Goal: Information Seeking & Learning: Learn about a topic

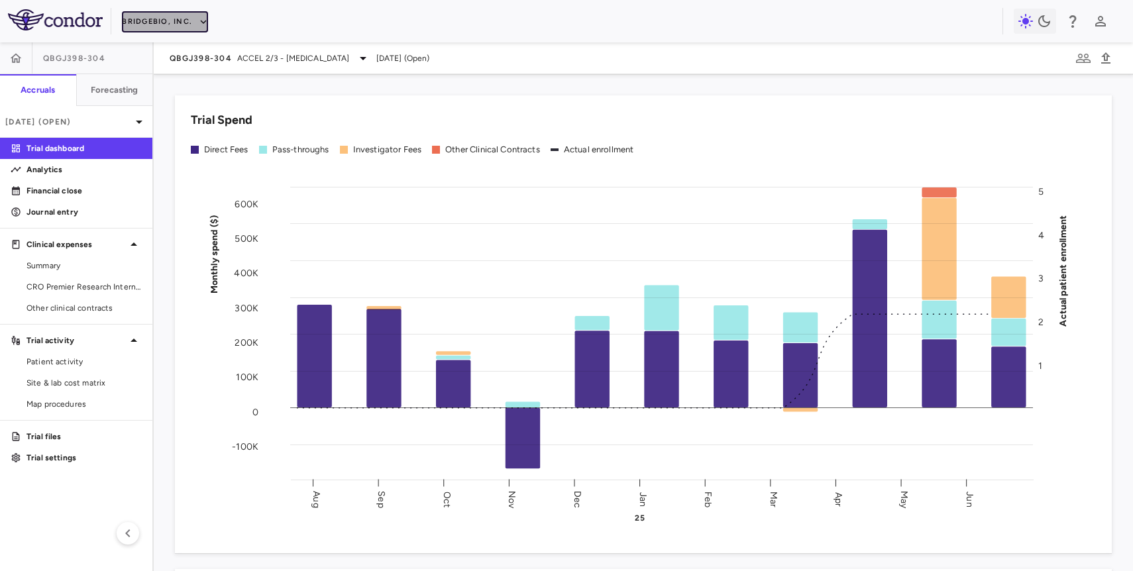
click at [182, 23] on button "BridgeBio, Inc." at bounding box center [165, 21] width 86 height 21
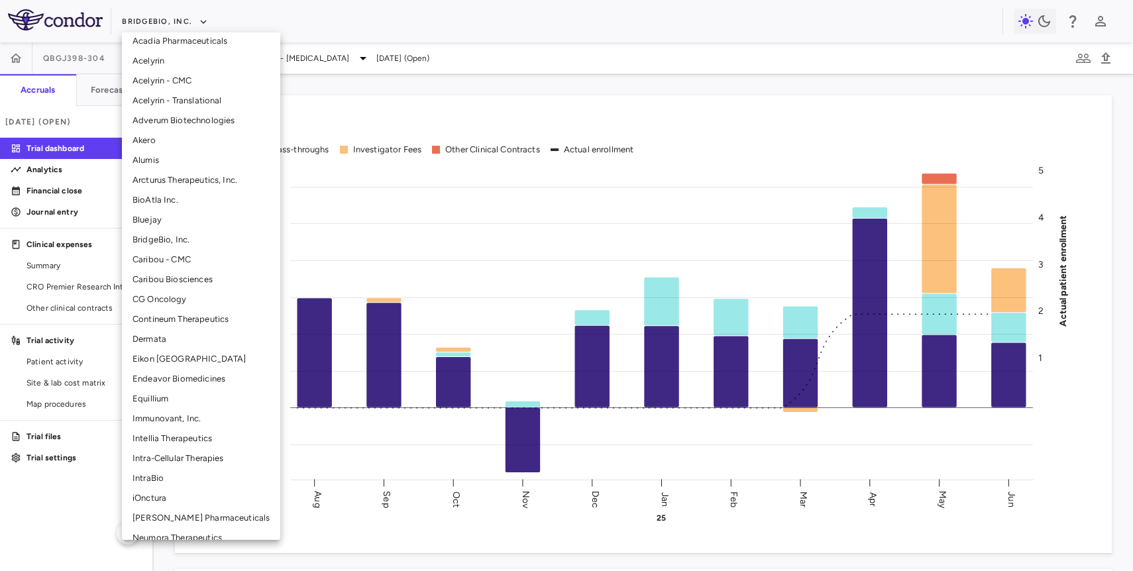
scroll to position [219, 0]
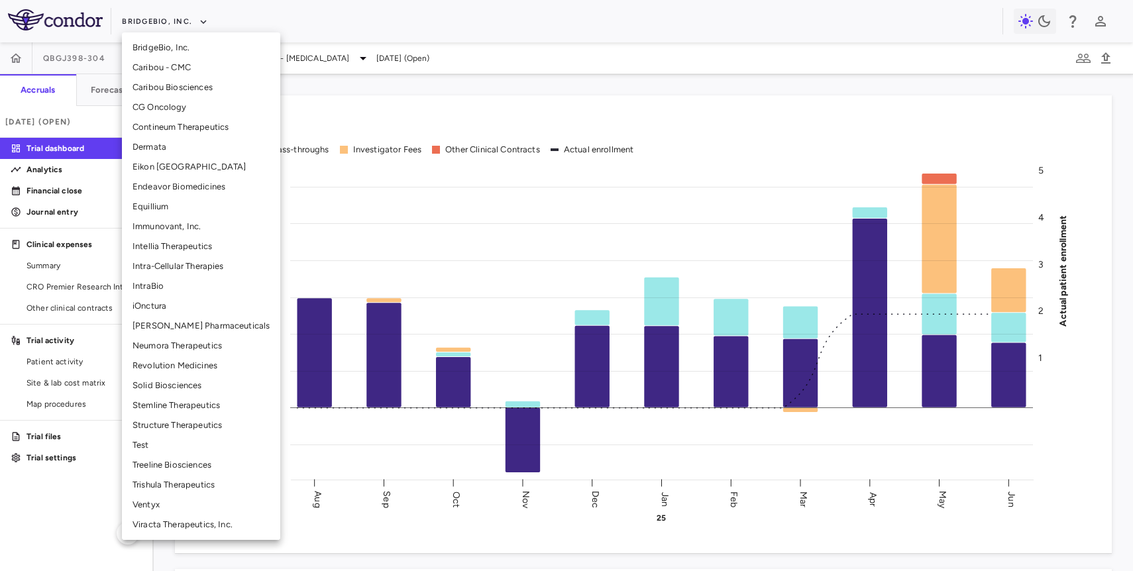
click at [217, 409] on li "Stemline Therapeutics" at bounding box center [201, 405] width 158 height 20
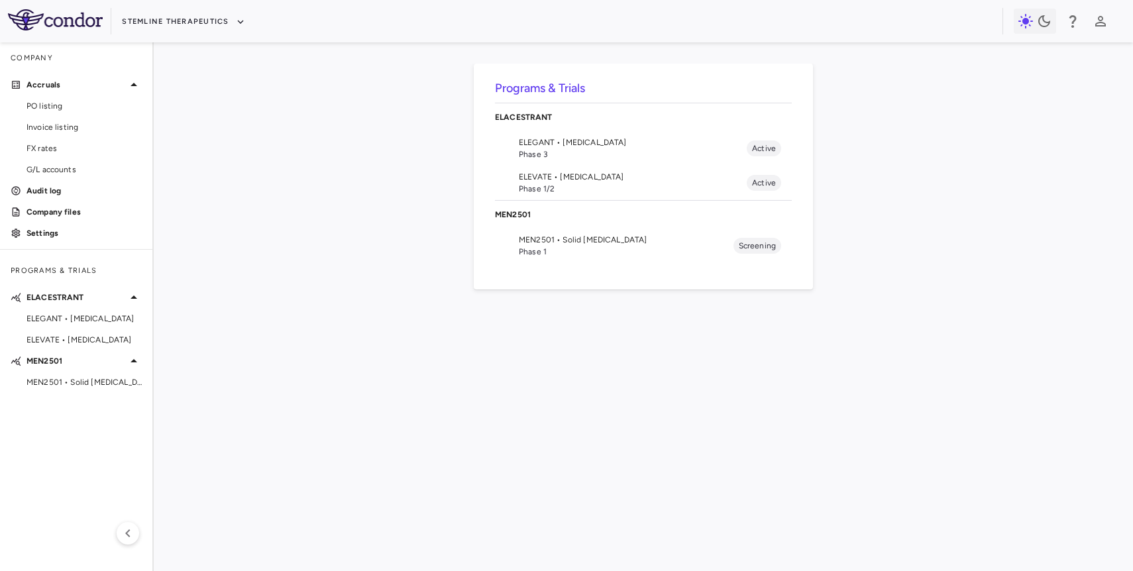
click at [541, 250] on span "Phase 1" at bounding box center [626, 252] width 215 height 12
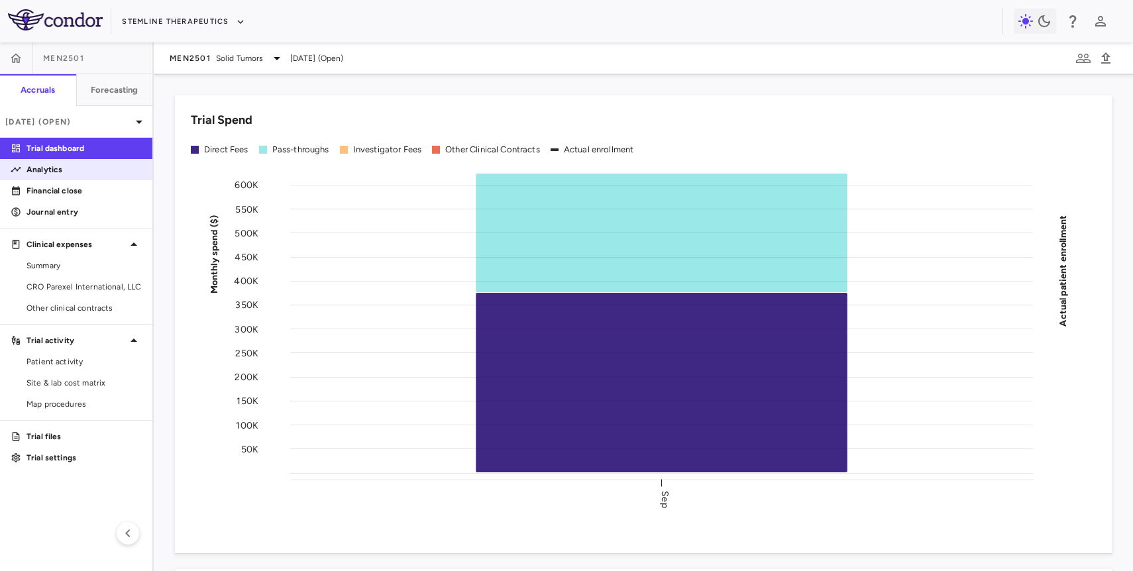
click at [66, 177] on link "Analytics" at bounding box center [76, 170] width 152 height 20
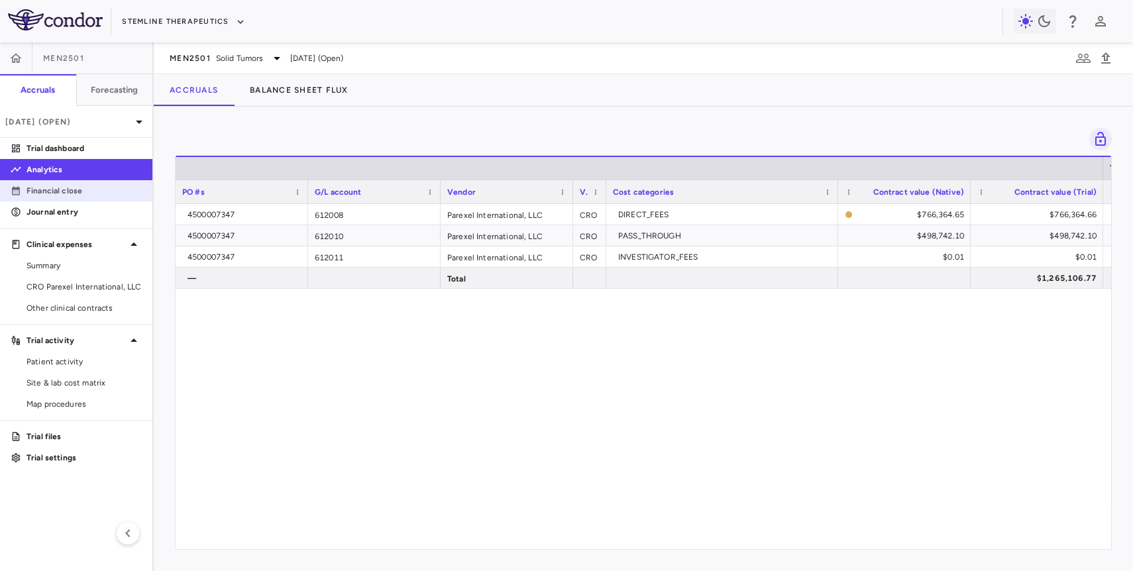
click at [65, 197] on link "Financial close" at bounding box center [76, 191] width 152 height 20
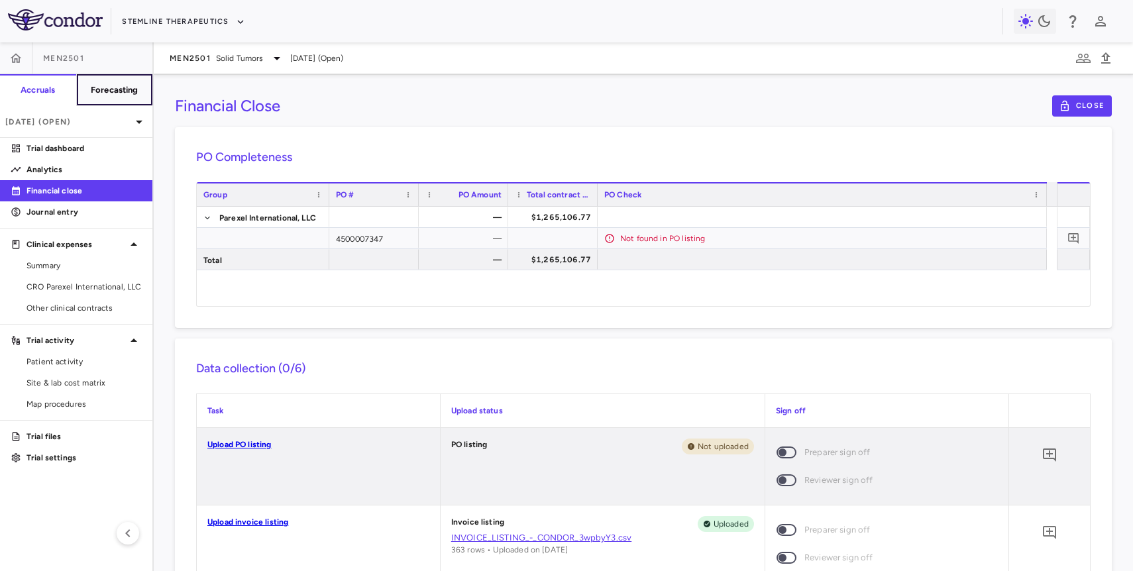
click at [123, 87] on h6 "Forecasting" at bounding box center [115, 90] width 48 height 12
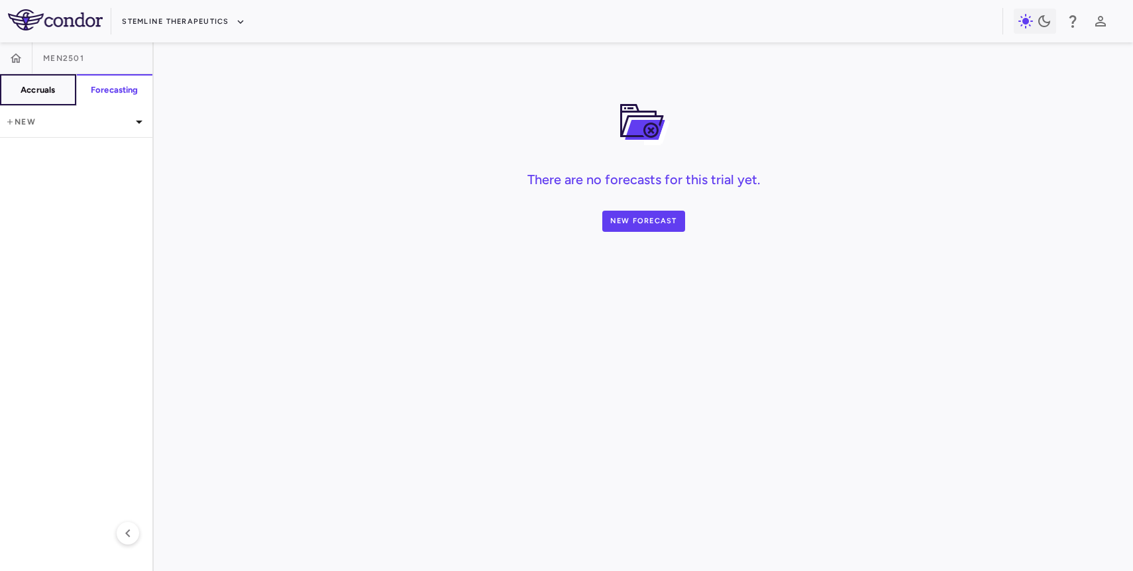
click at [45, 85] on h6 "Accruals" at bounding box center [38, 90] width 34 height 12
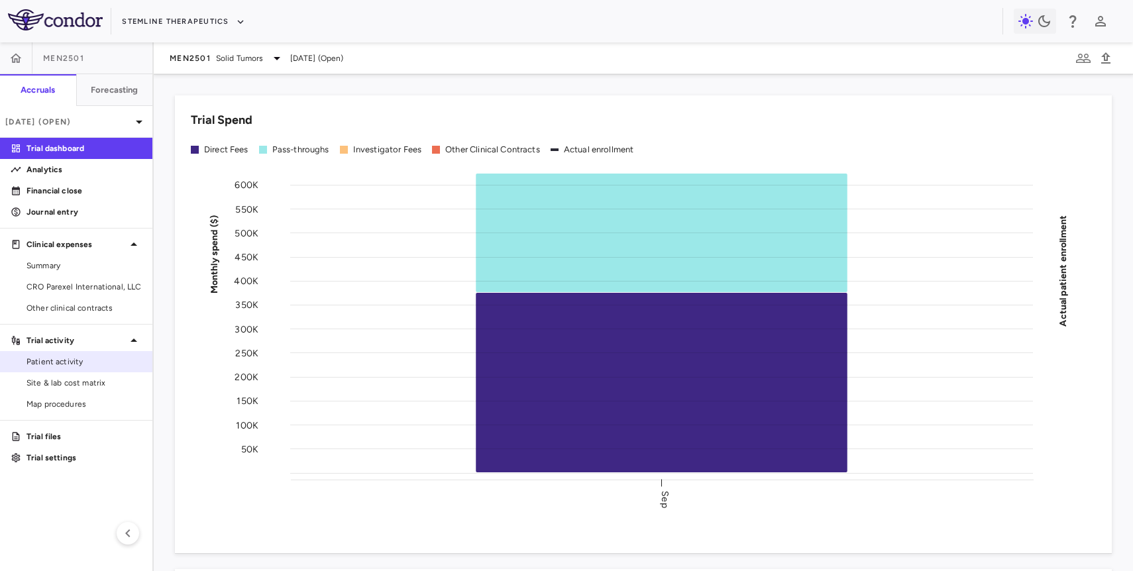
click at [79, 362] on span "Patient activity" at bounding box center [83, 362] width 115 height 12
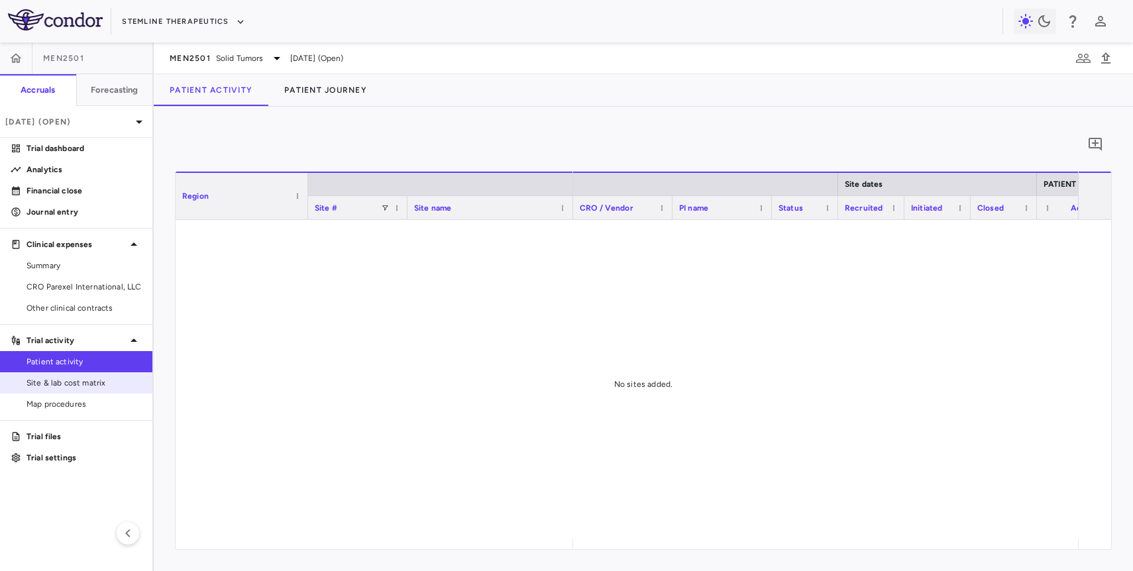
click at [79, 385] on span "Site & lab cost matrix" at bounding box center [83, 383] width 115 height 12
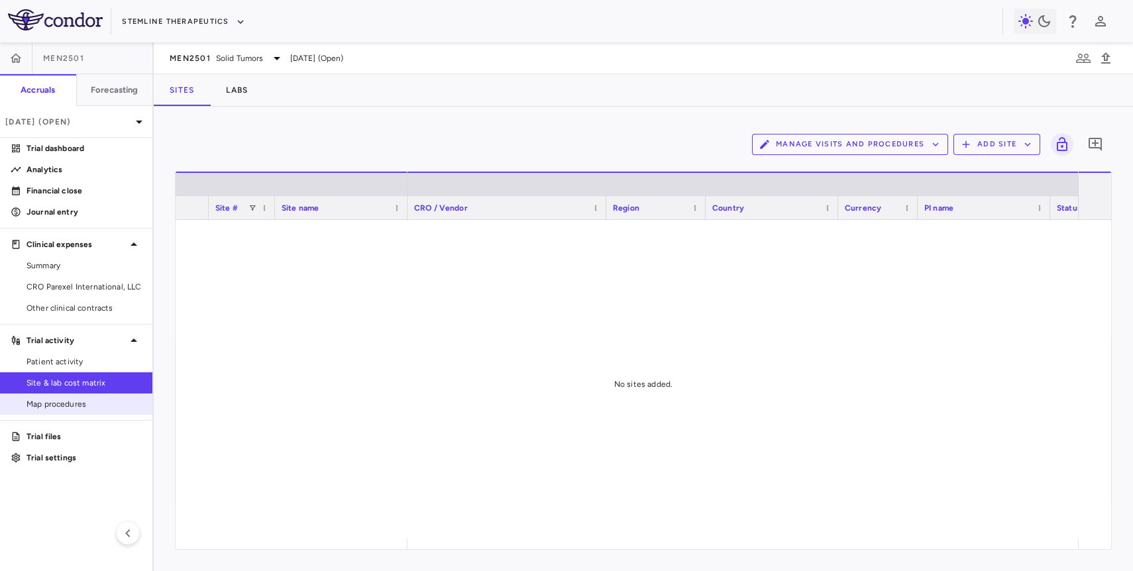
click at [69, 401] on span "Map procedures" at bounding box center [83, 404] width 115 height 12
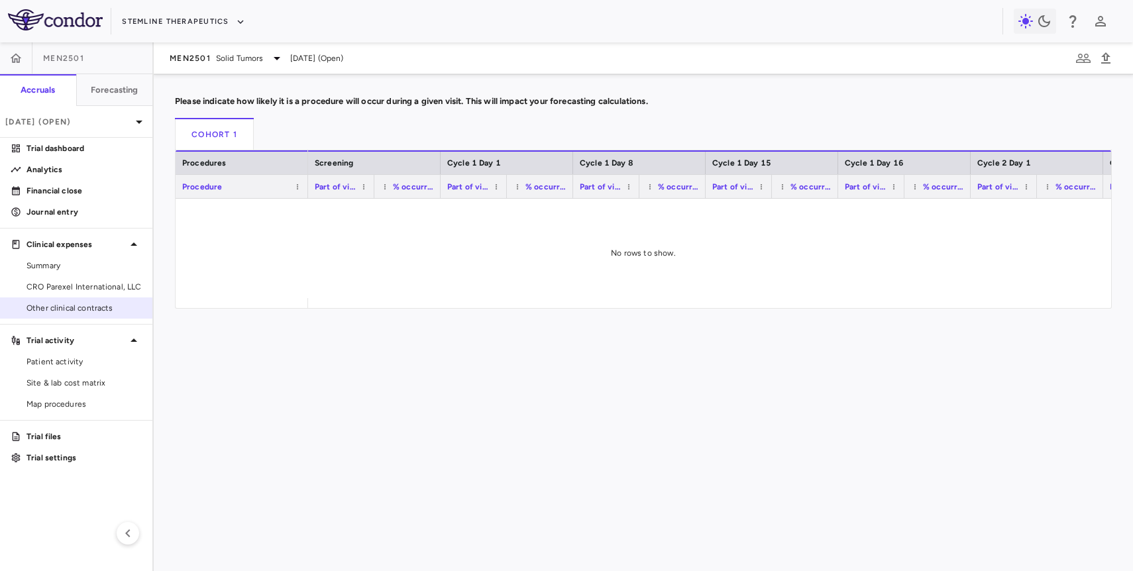
click at [69, 306] on span "Other clinical contracts" at bounding box center [83, 308] width 115 height 12
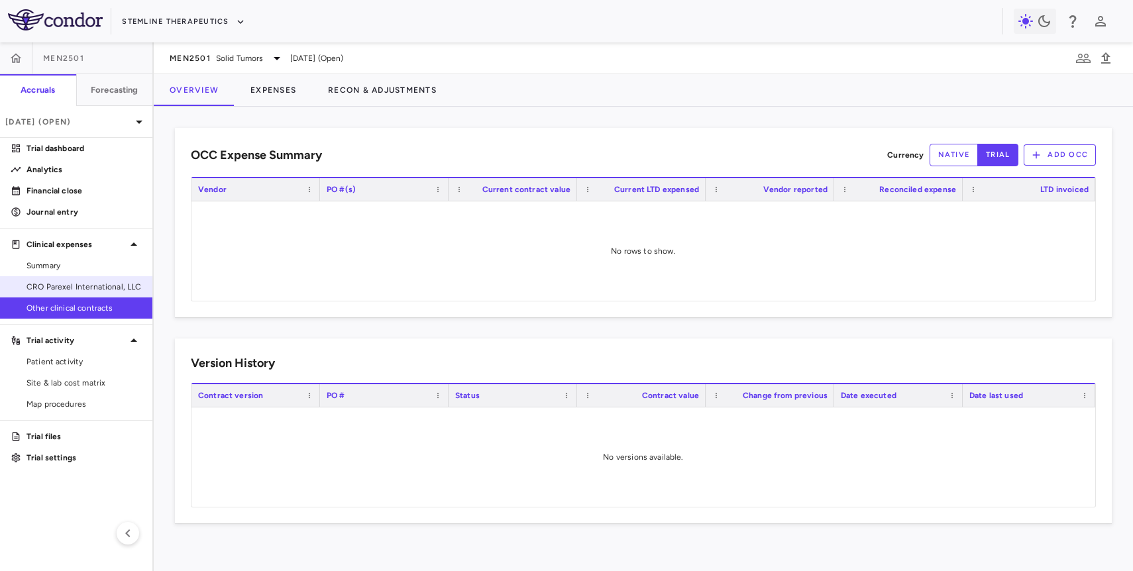
click at [74, 288] on span "CRO Parexel International, LLC" at bounding box center [83, 287] width 115 height 12
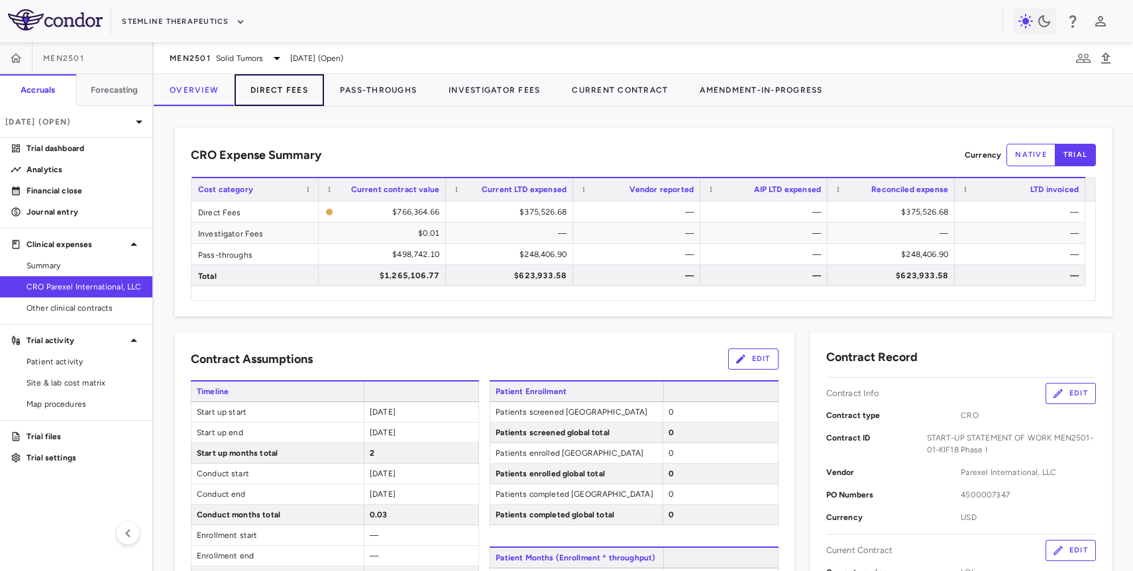
click at [276, 93] on button "Direct Fees" at bounding box center [278, 90] width 89 height 32
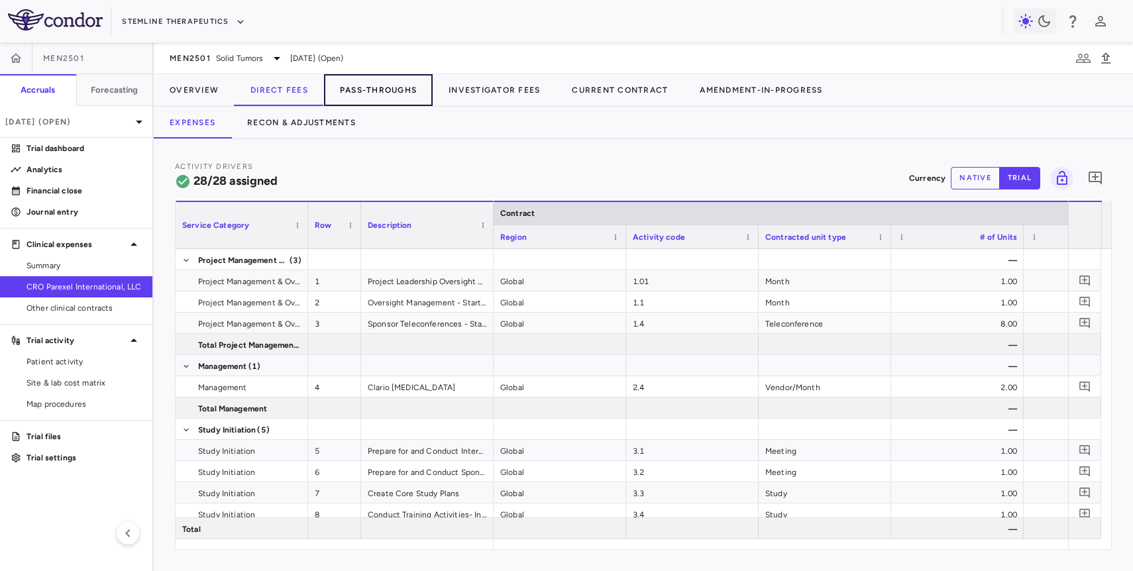
click at [364, 95] on button "Pass-Throughs" at bounding box center [378, 90] width 109 height 32
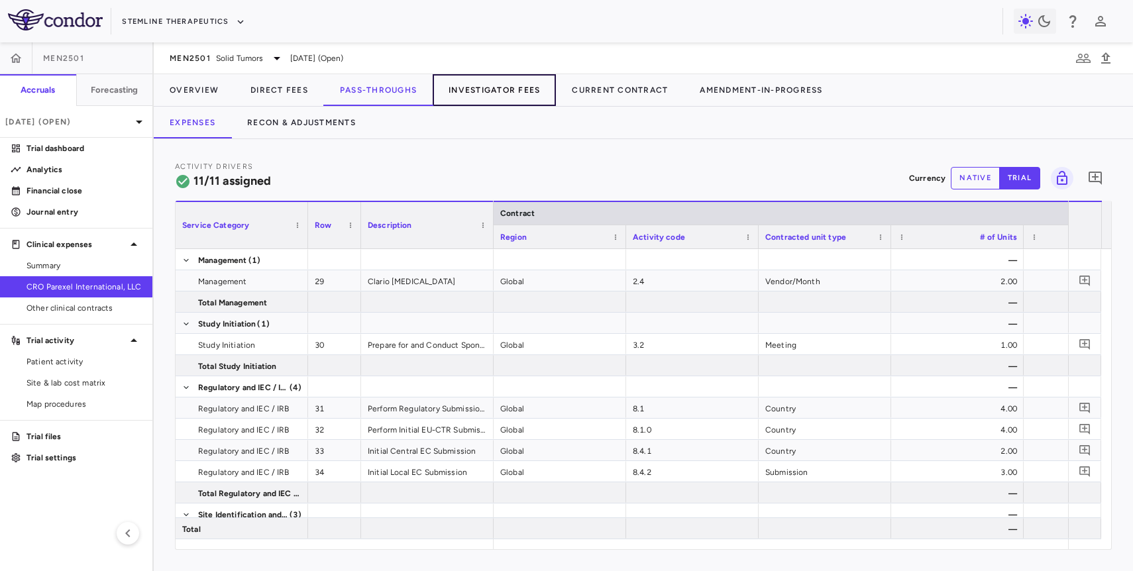
click at [471, 92] on button "Investigator Fees" at bounding box center [493, 90] width 123 height 32
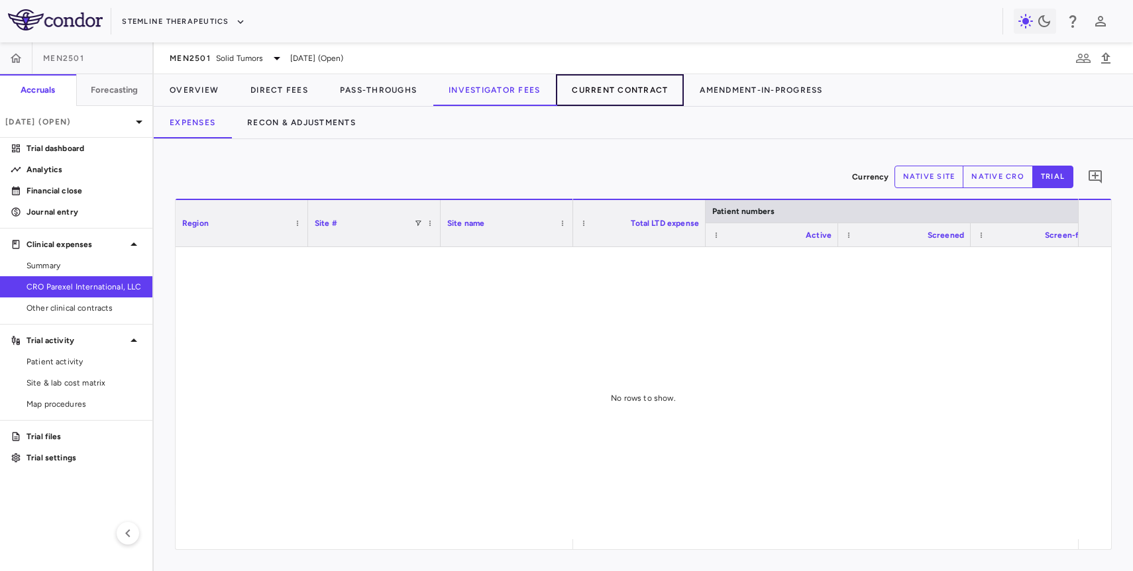
click at [630, 97] on button "Current Contract" at bounding box center [620, 90] width 128 height 32
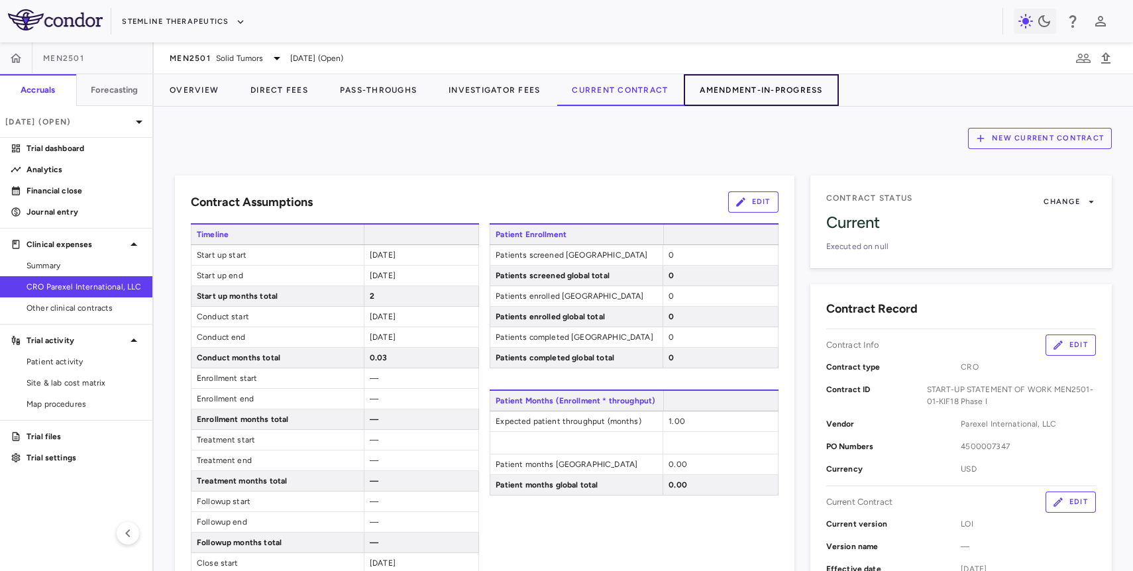
click at [769, 93] on button "Amendment-In-Progress" at bounding box center [760, 90] width 154 height 32
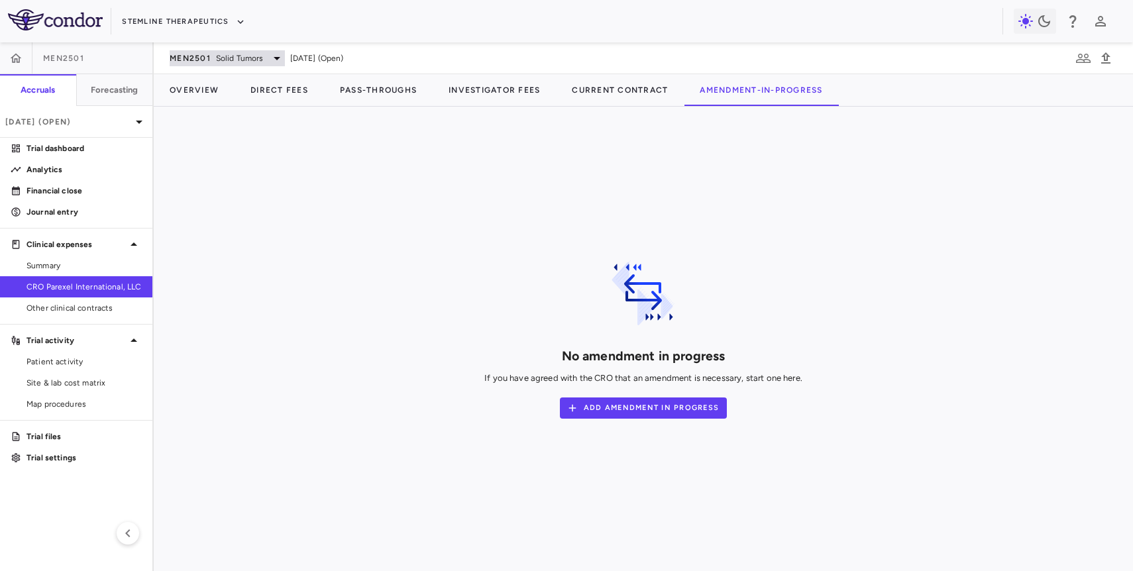
click at [223, 63] on span "Solid Tumors" at bounding box center [240, 58] width 48 height 12
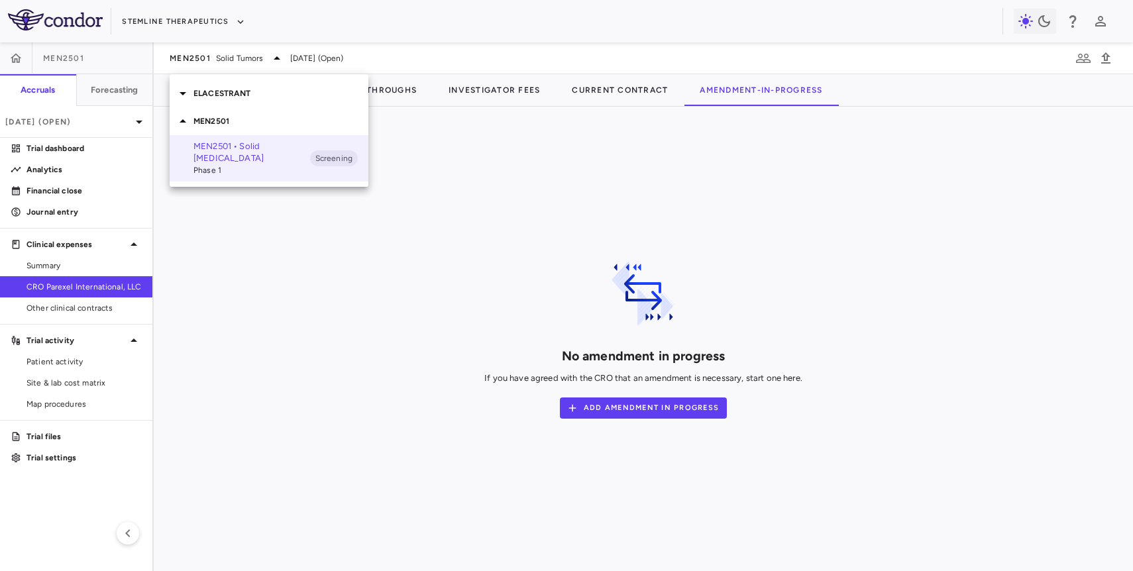
click at [177, 95] on icon at bounding box center [183, 93] width 16 height 16
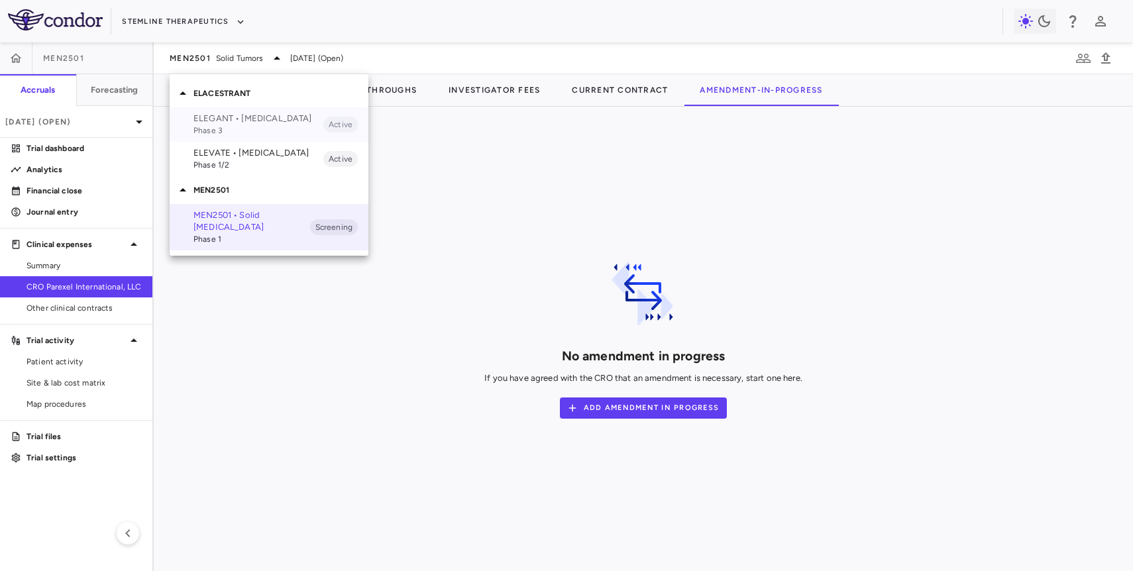
click at [249, 128] on span "Phase 3" at bounding box center [258, 131] width 130 height 12
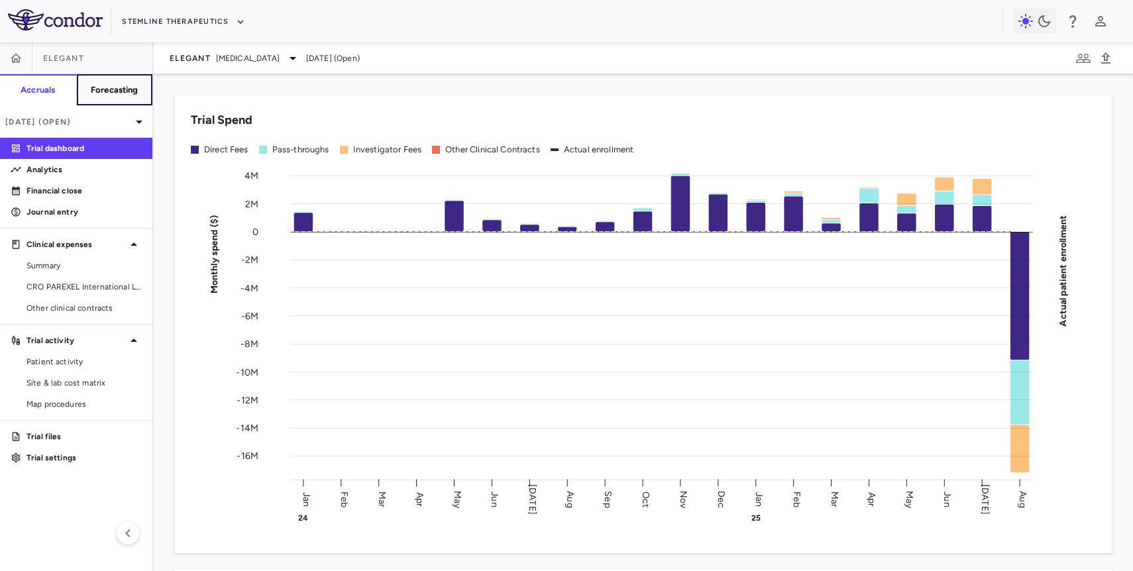
click at [105, 87] on h6 "Forecasting" at bounding box center [115, 90] width 48 height 12
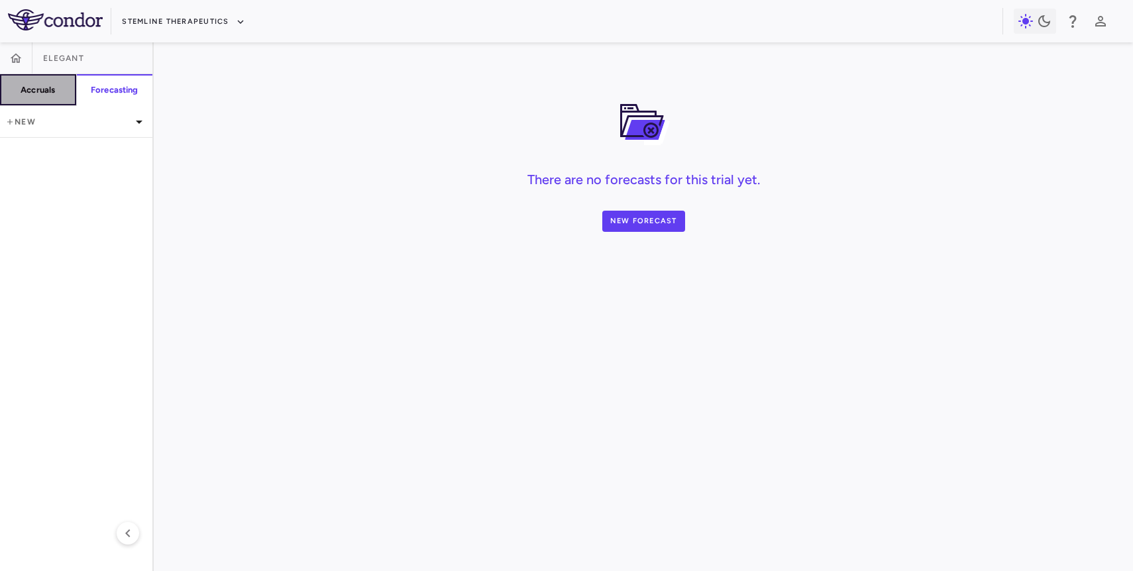
click at [45, 89] on h6 "Accruals" at bounding box center [38, 90] width 34 height 12
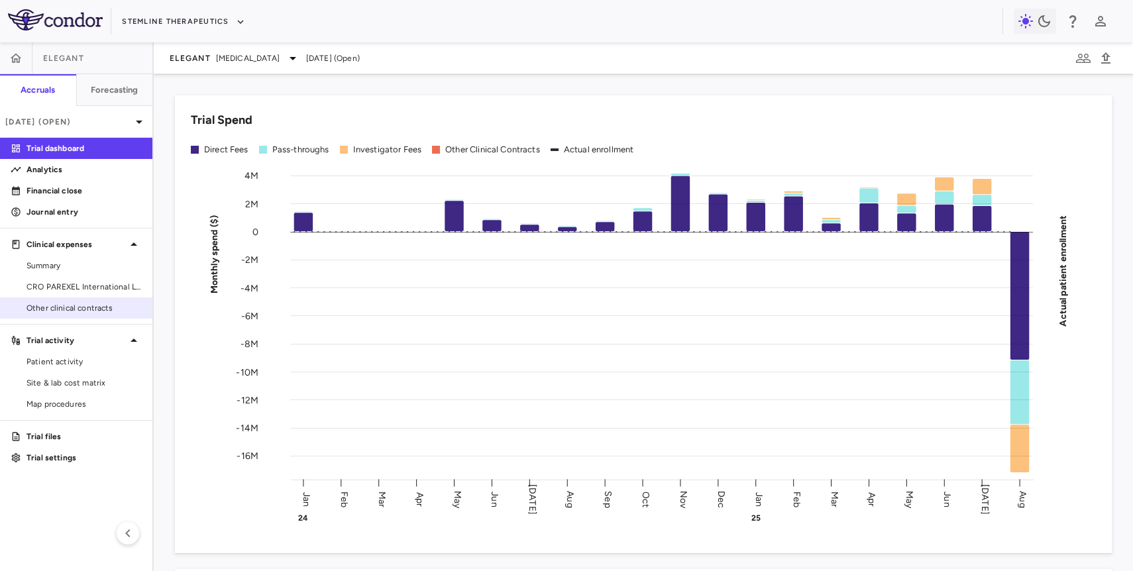
click at [56, 297] on div "Other clinical contracts" at bounding box center [76, 307] width 152 height 21
click at [58, 288] on span "CRO PAREXEL International Ltd." at bounding box center [83, 287] width 115 height 12
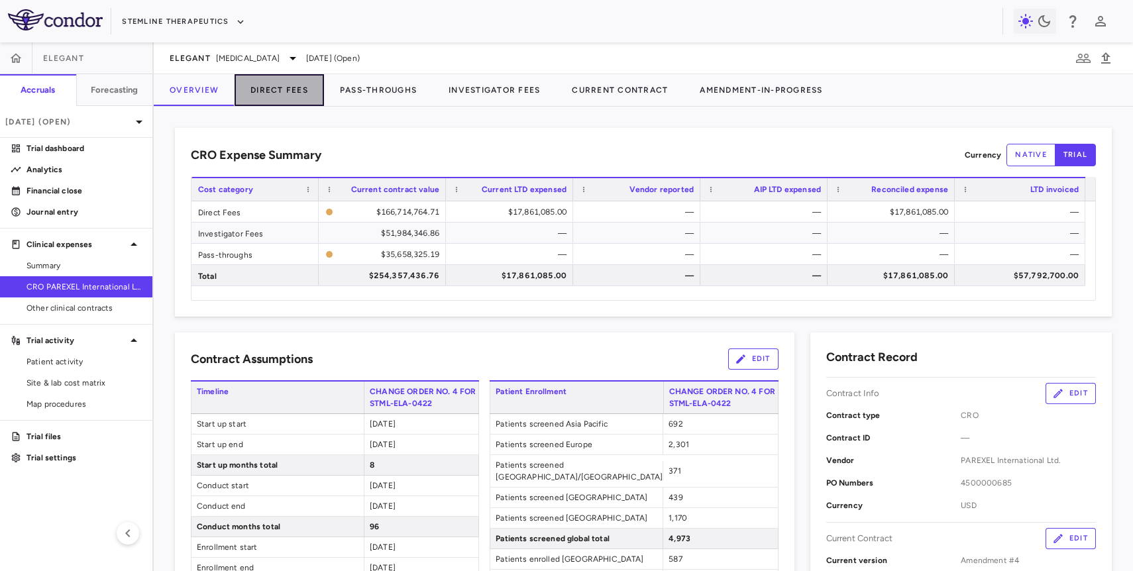
click at [291, 91] on button "Direct Fees" at bounding box center [278, 90] width 89 height 32
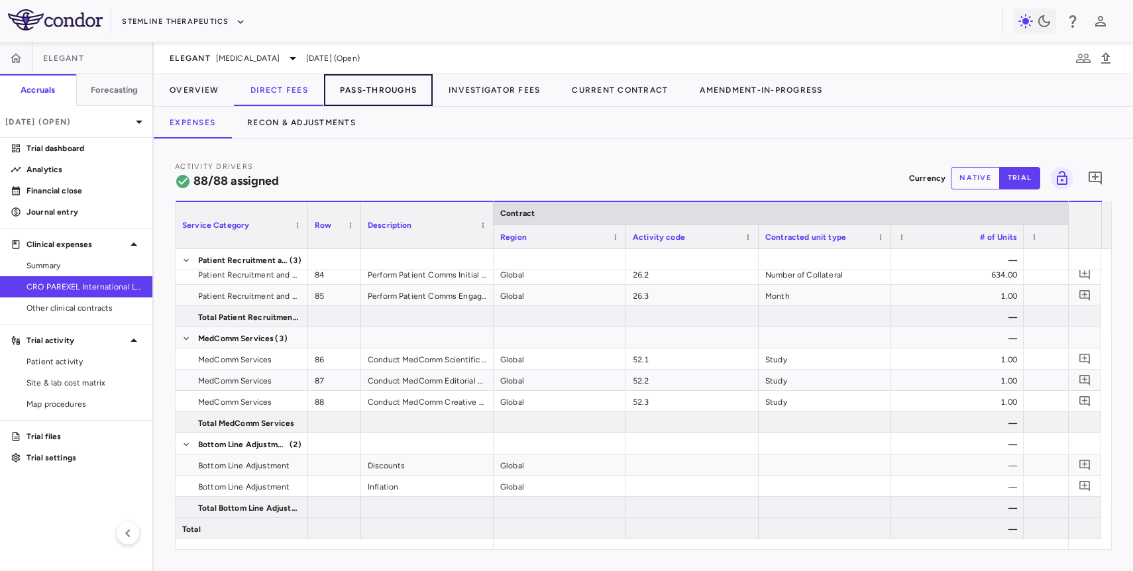
click at [401, 93] on button "Pass-Throughs" at bounding box center [378, 90] width 109 height 32
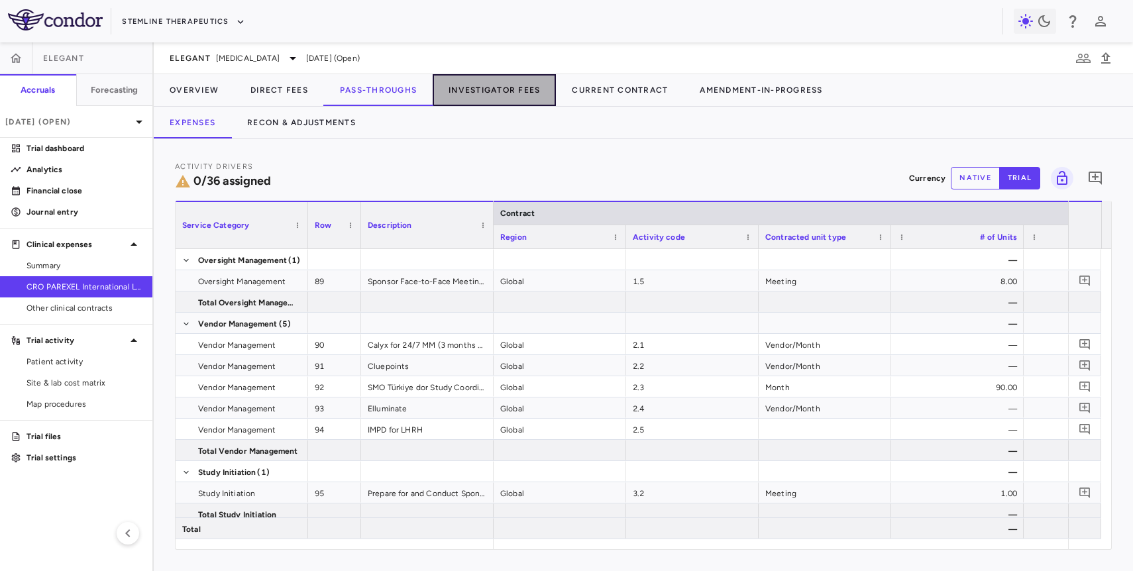
click at [497, 103] on button "Investigator Fees" at bounding box center [493, 90] width 123 height 32
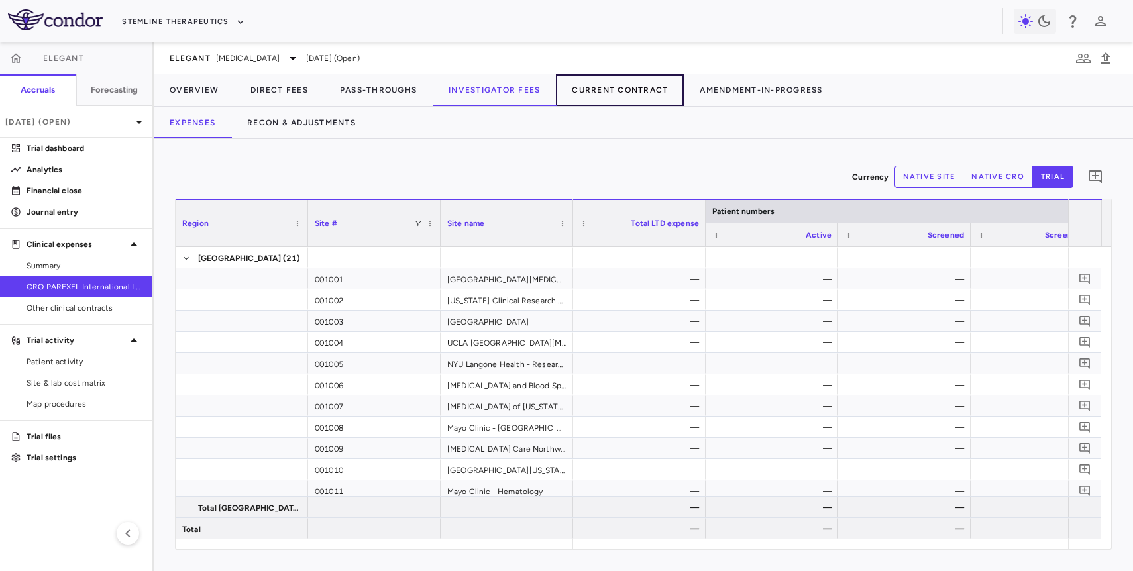
click at [617, 97] on button "Current Contract" at bounding box center [620, 90] width 128 height 32
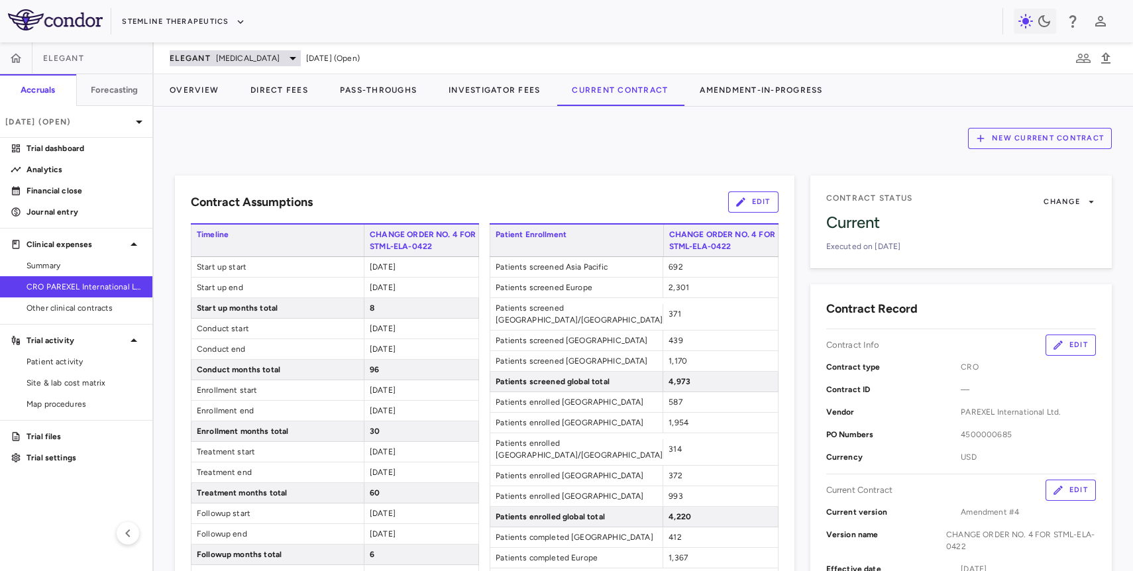
click at [242, 65] on div "ELEGANT [MEDICAL_DATA]" at bounding box center [235, 58] width 131 height 16
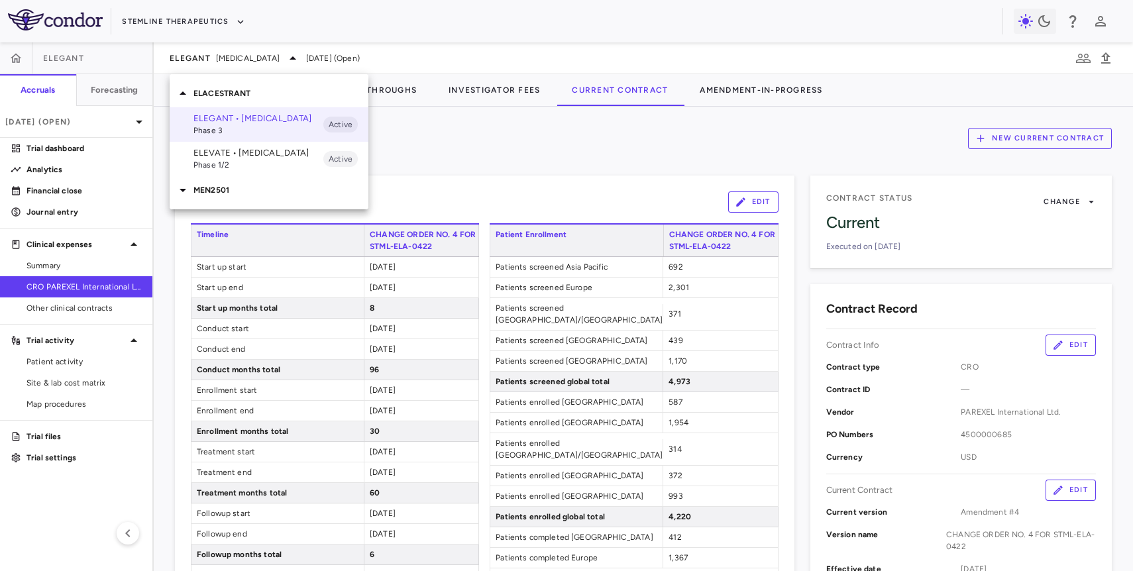
click at [228, 152] on p "ELEVATE • [MEDICAL_DATA]" at bounding box center [258, 153] width 130 height 12
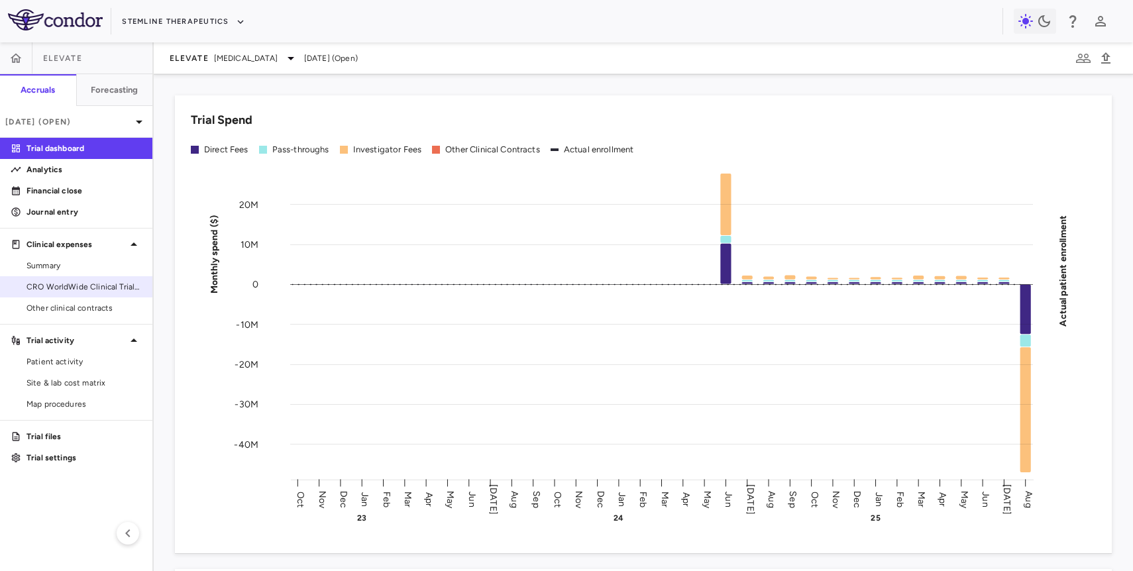
click at [97, 289] on span "CRO WorldWide Clinical Trials, Inc." at bounding box center [83, 287] width 115 height 12
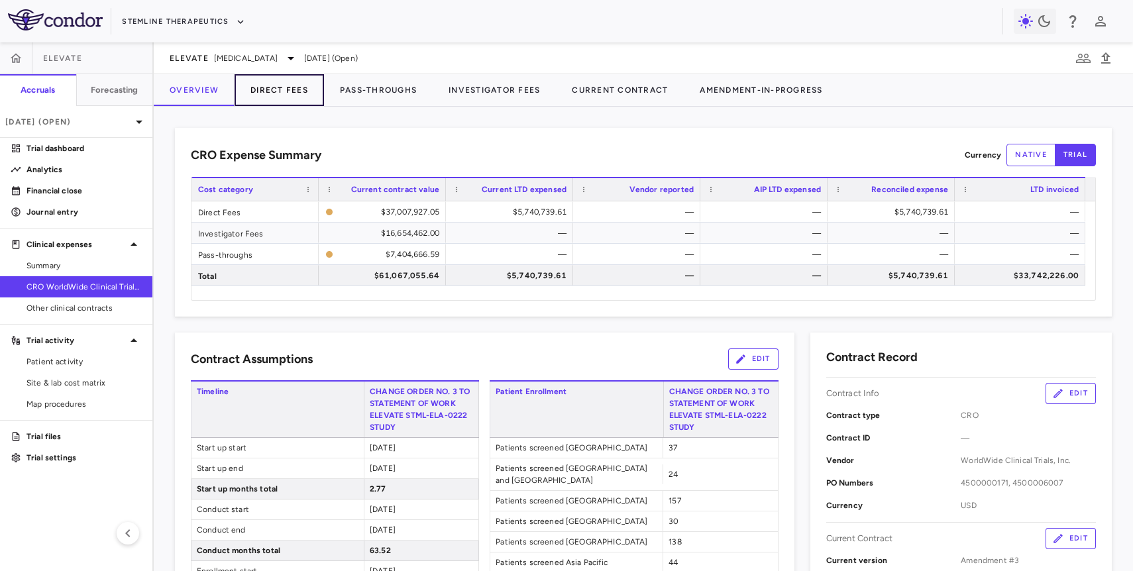
click at [289, 87] on button "Direct Fees" at bounding box center [278, 90] width 89 height 32
